Goal: Complete application form

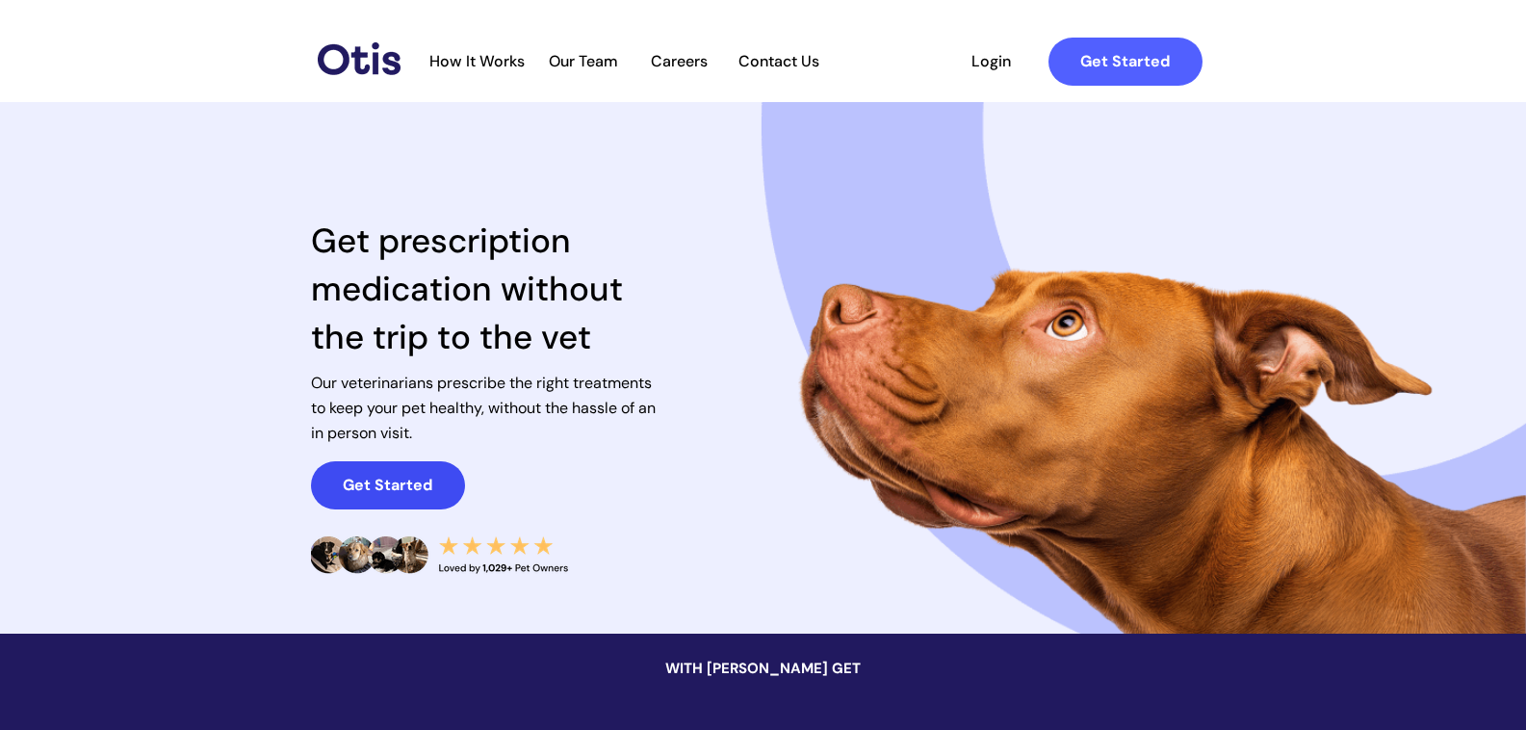
click at [336, 494] on link "Get Started" at bounding box center [388, 485] width 154 height 48
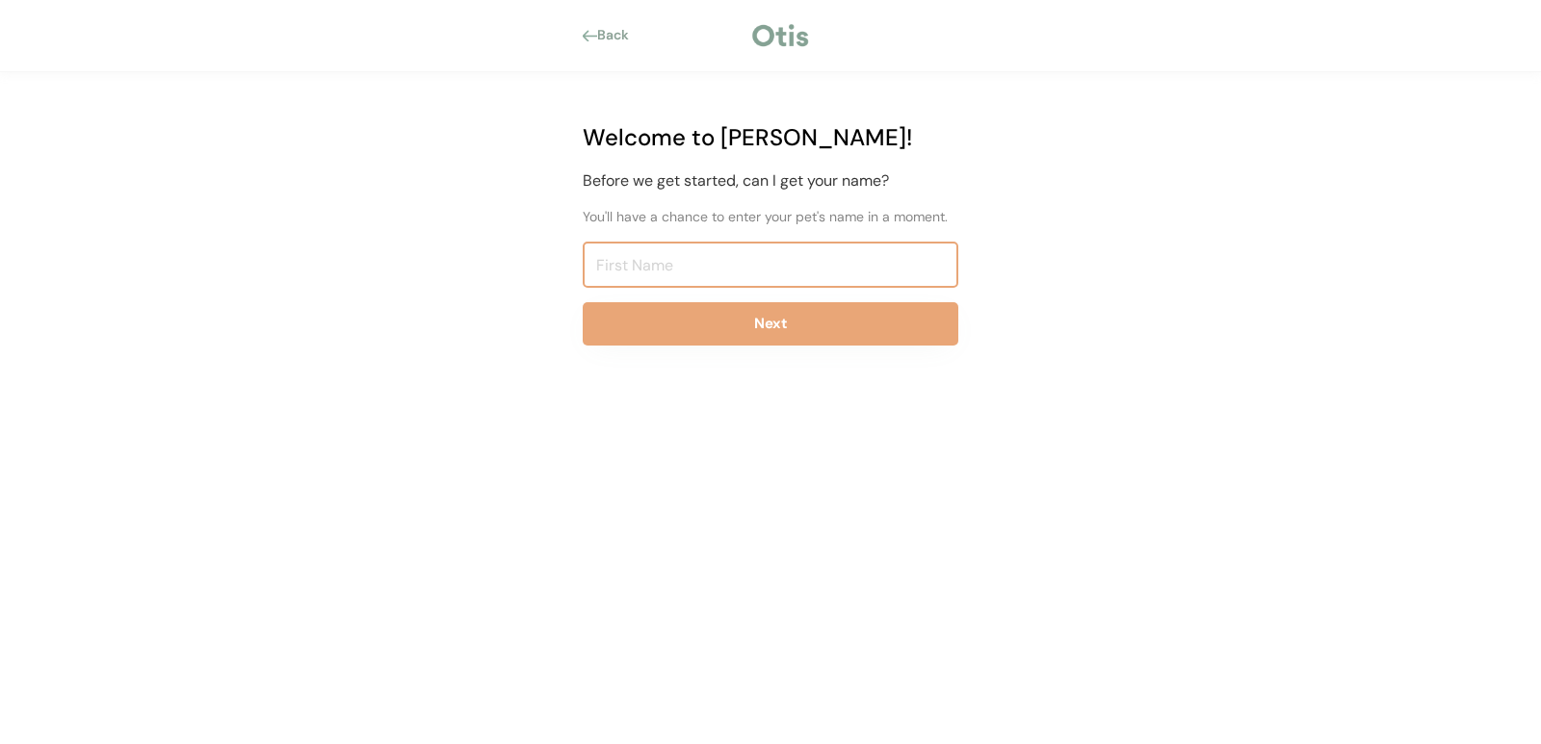
click at [640, 273] on input "input" at bounding box center [771, 265] width 376 height 46
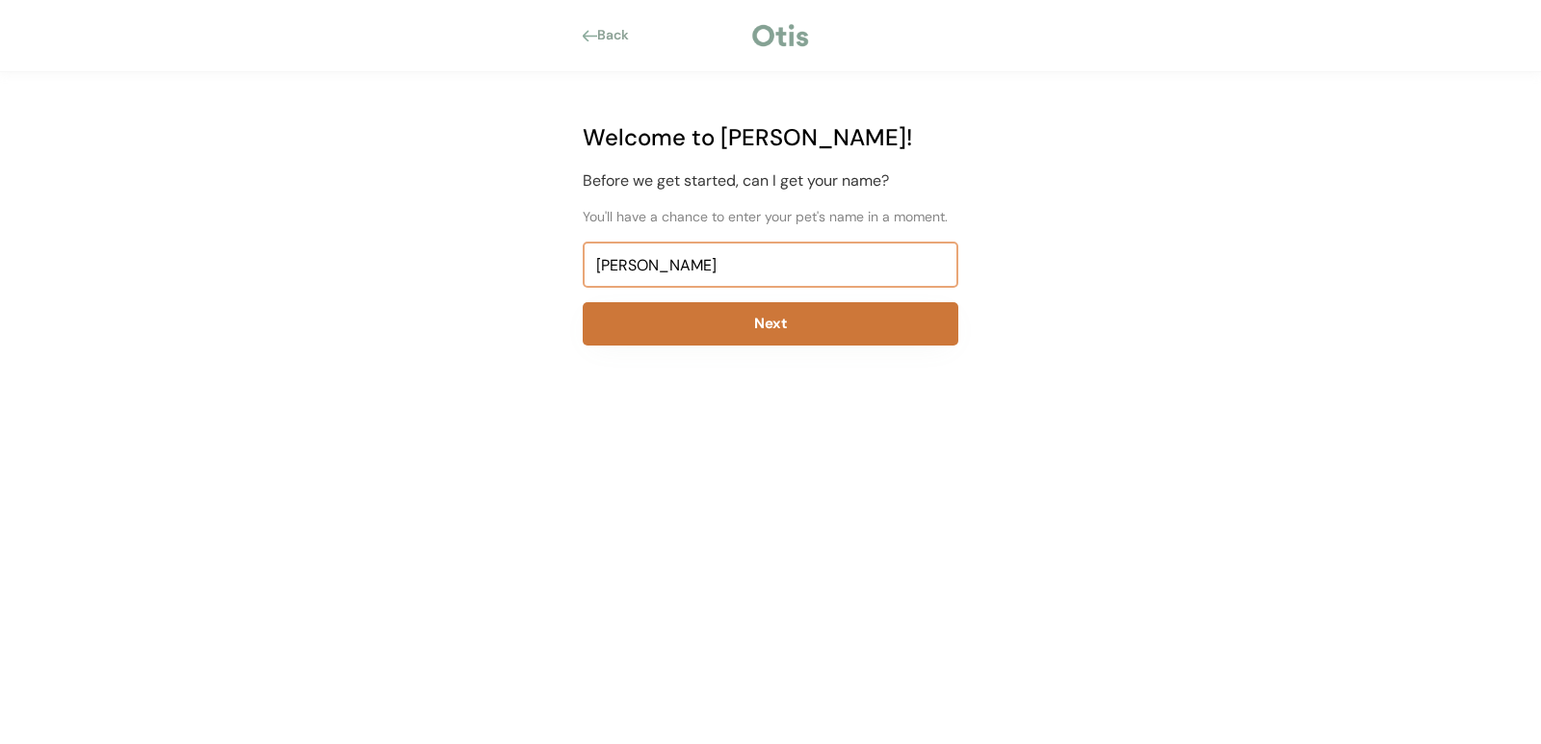
type input "[PERSON_NAME]"
click at [695, 325] on button "Next" at bounding box center [771, 323] width 376 height 43
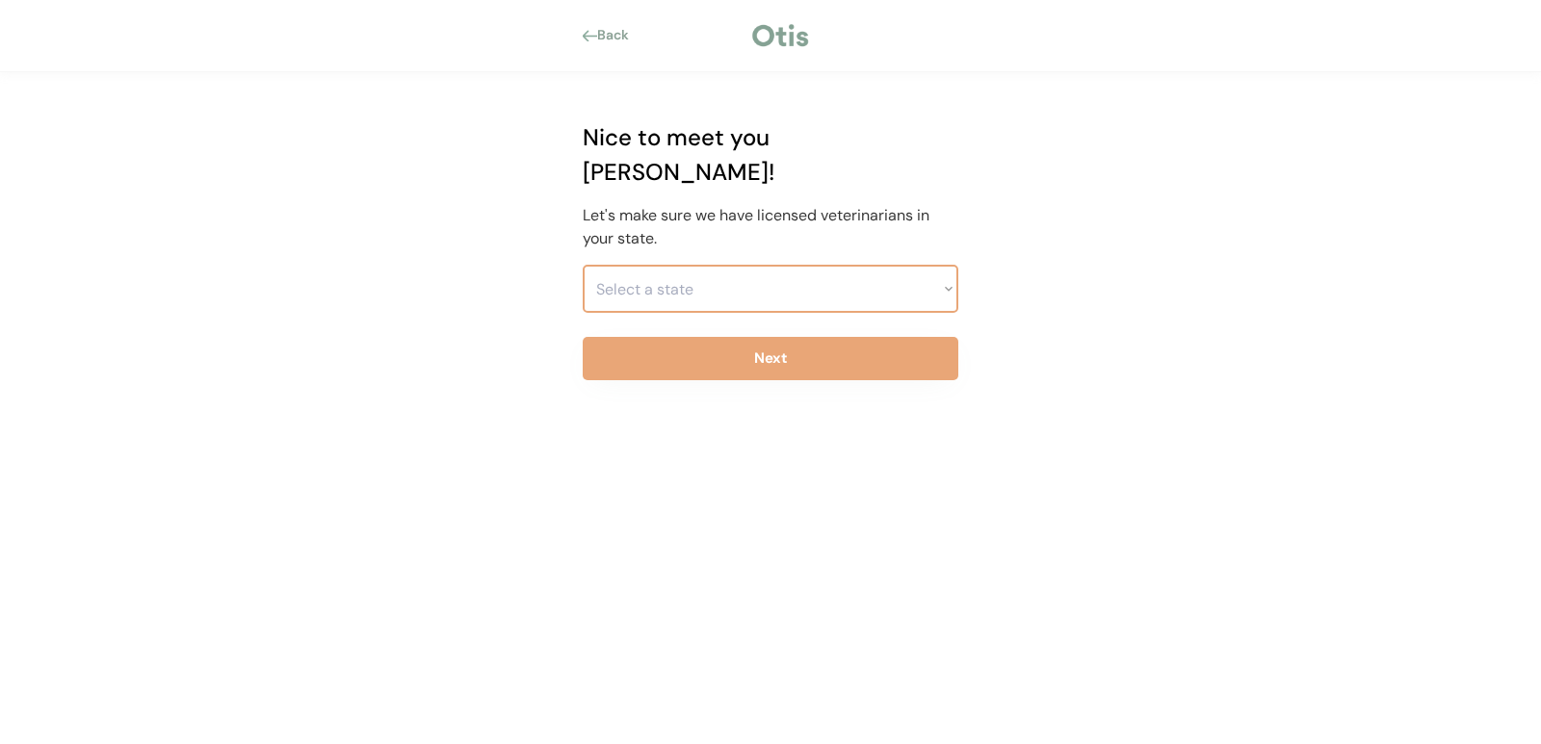
click at [613, 266] on select "Select a state Alabama Alaska American Samoa Arizona Arkansas California Colora…" at bounding box center [771, 289] width 376 height 48
select select ""1348695171700984260__LOOKUP__1704914077155x202416989560905150""
click at [583, 265] on select "Select a state Alabama Alaska American Samoa Arizona Arkansas California Colora…" at bounding box center [771, 289] width 376 height 48
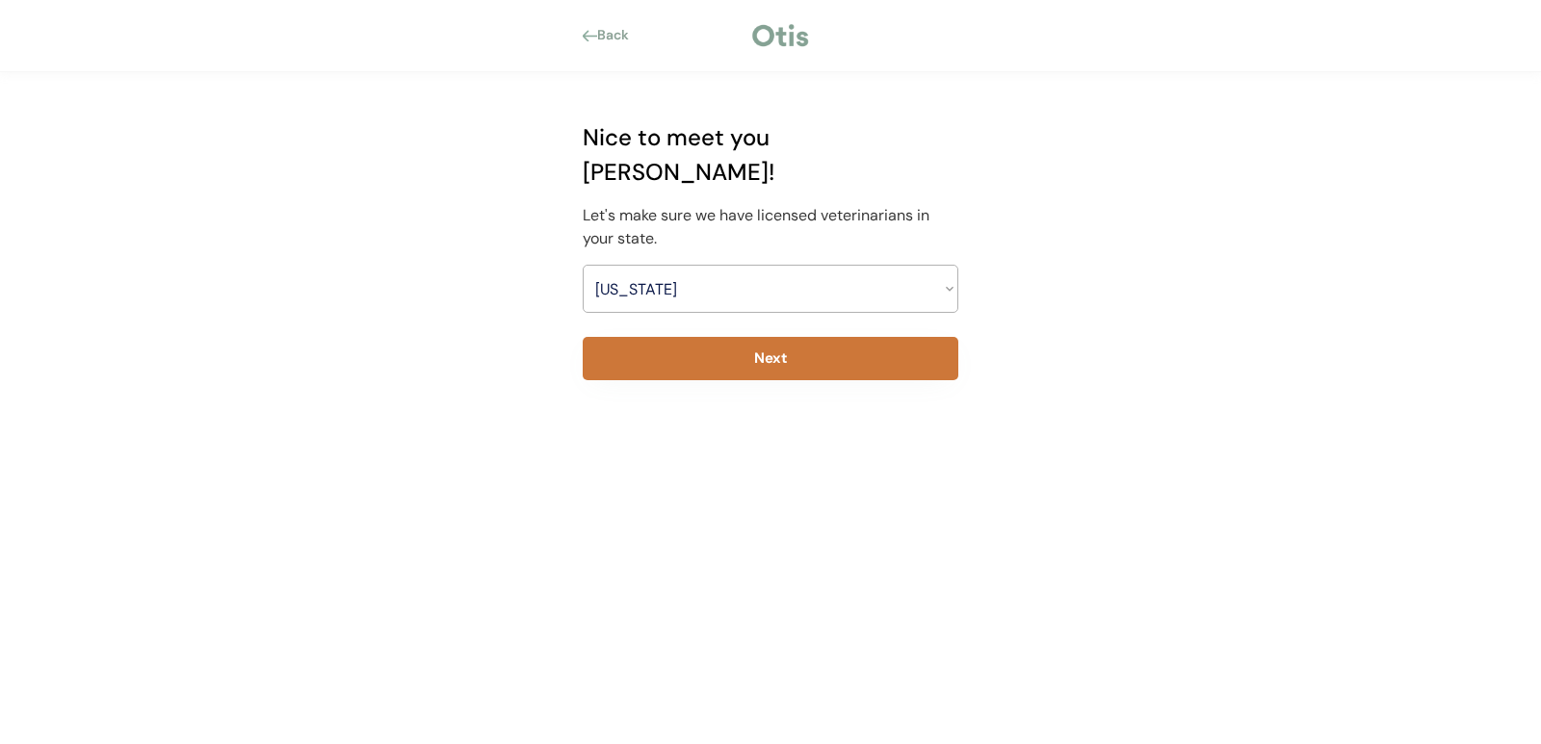
click at [766, 337] on button "Next" at bounding box center [771, 358] width 376 height 43
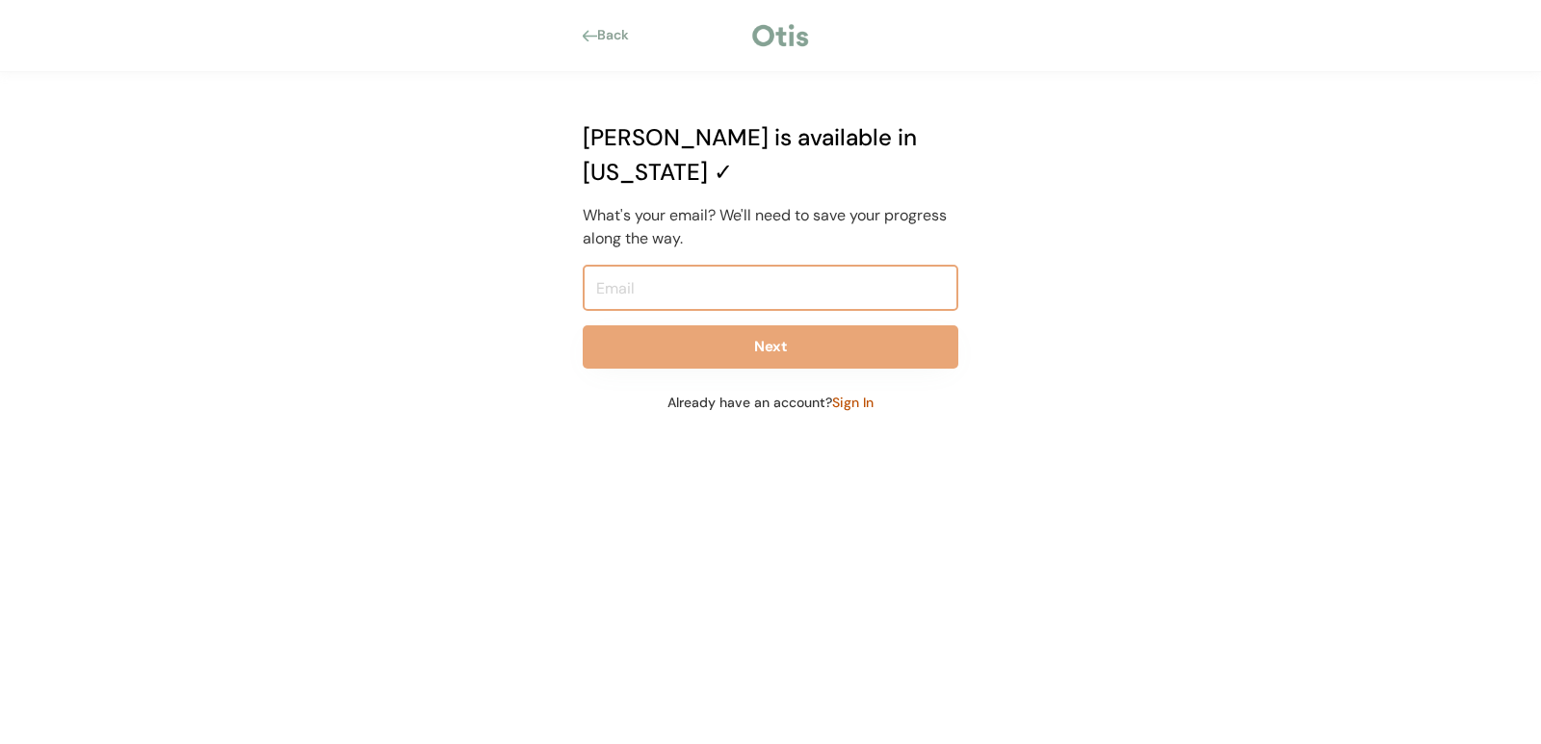
click at [709, 265] on input "email" at bounding box center [771, 288] width 376 height 46
